Goal: Transaction & Acquisition: Purchase product/service

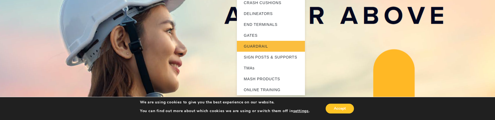
scroll to position [54, 0]
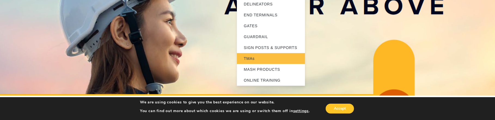
click at [249, 56] on link "TMAs" at bounding box center [271, 58] width 68 height 11
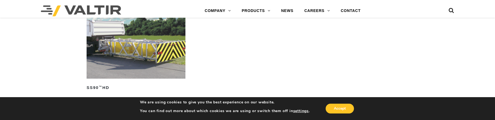
scroll to position [490, 0]
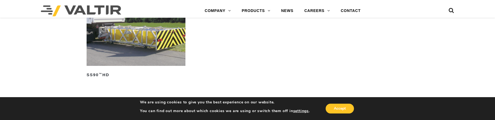
click at [169, 41] on img at bounding box center [136, 35] width 99 height 62
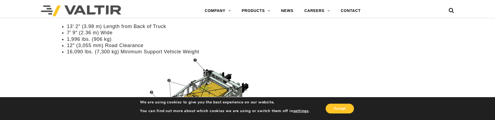
scroll to position [408, 0]
